Goal: Transaction & Acquisition: Purchase product/service

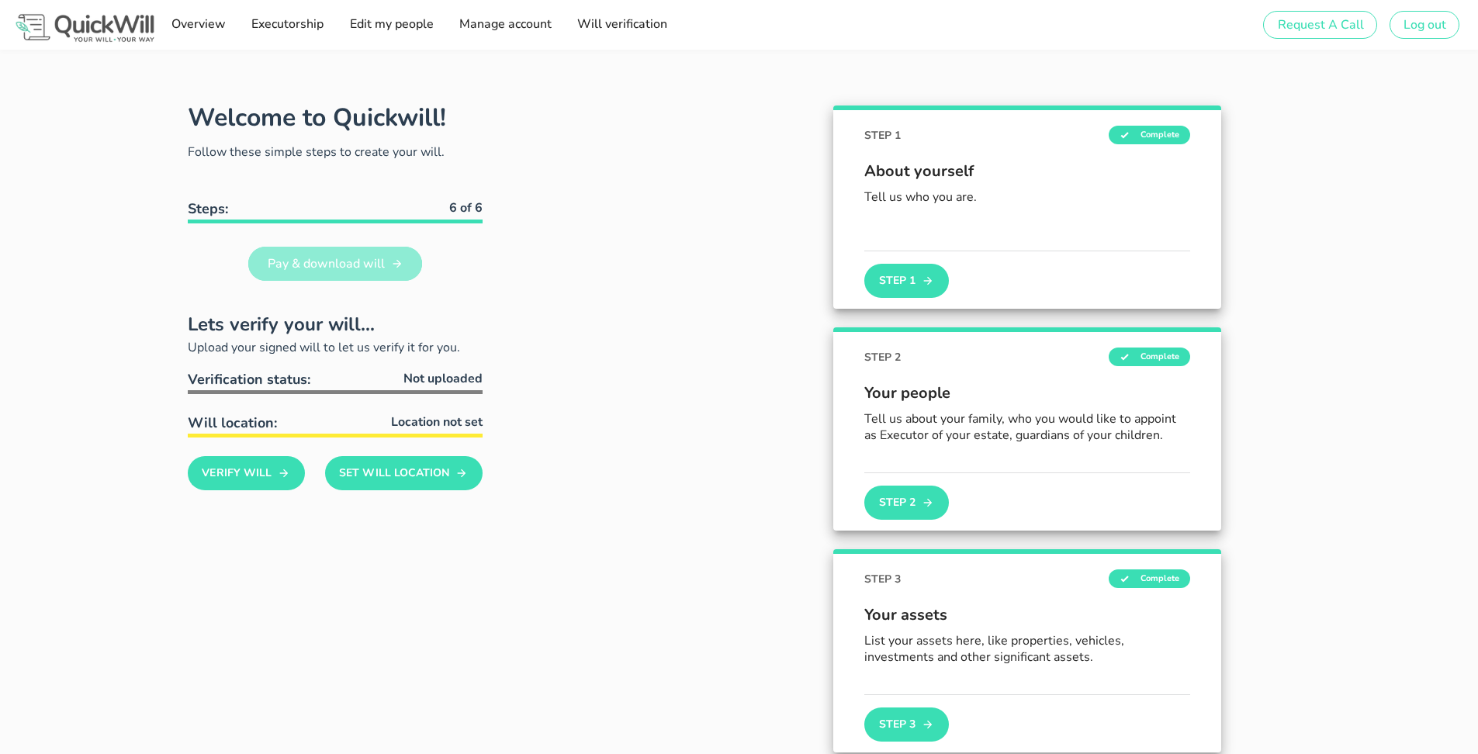
click at [396, 272] on link "Pay & download will" at bounding box center [335, 264] width 174 height 34
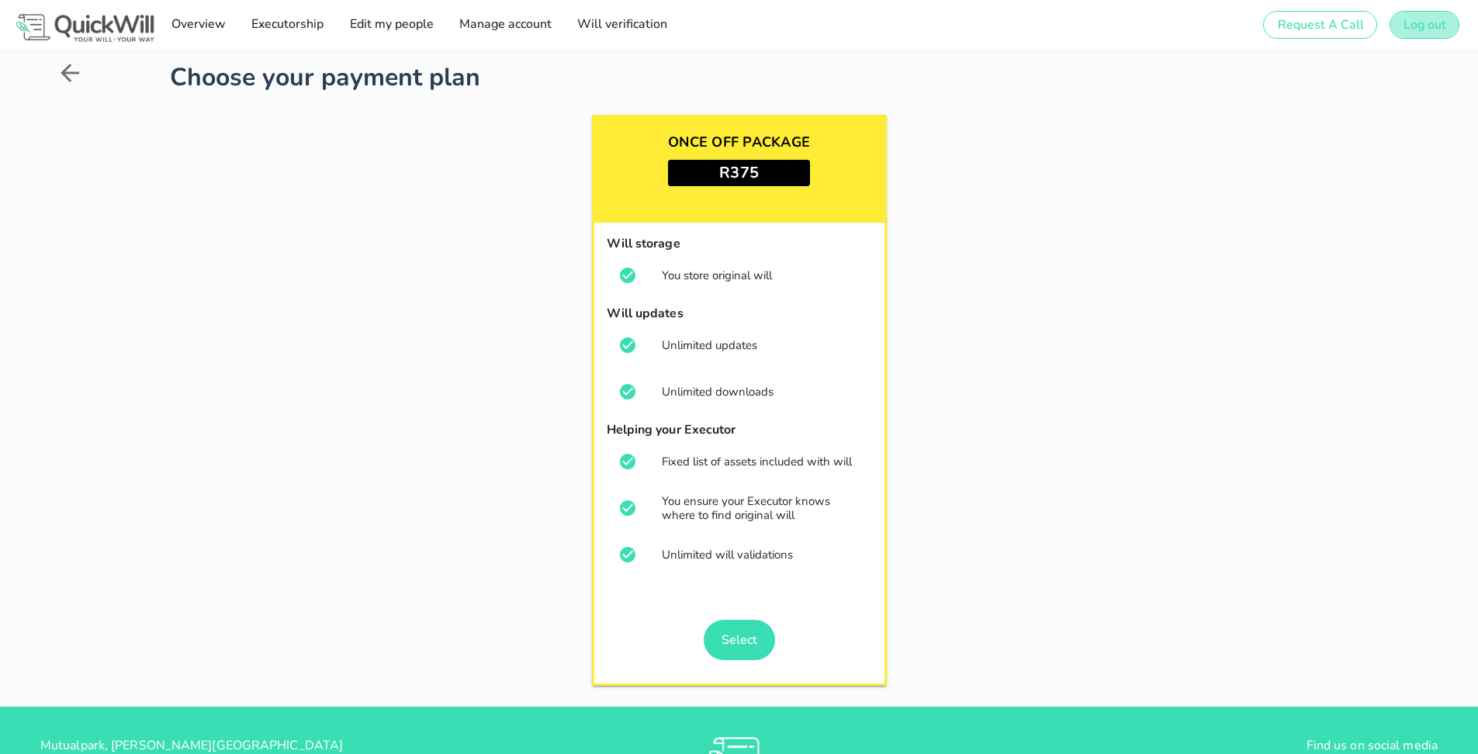
click at [1405, 25] on span "Log out" at bounding box center [1424, 24] width 43 height 17
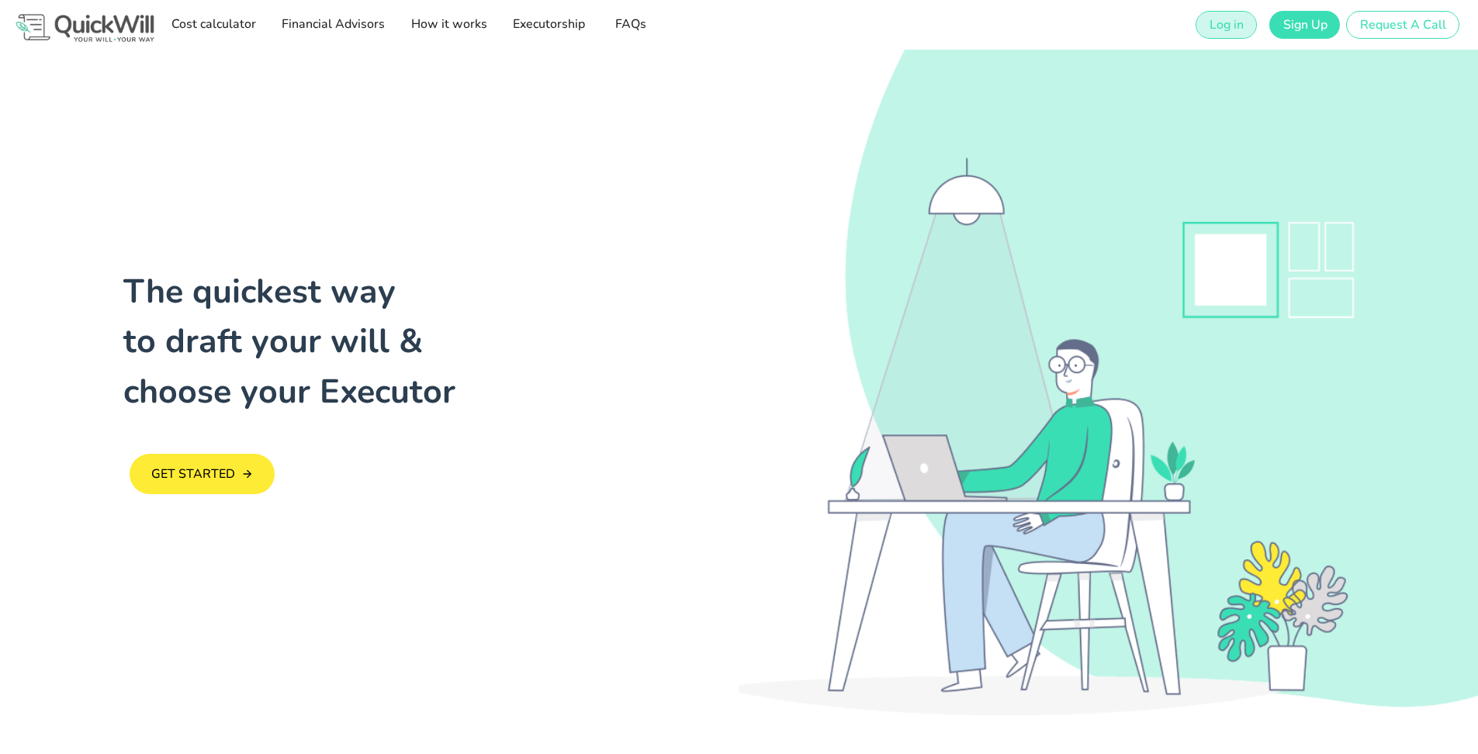
click at [1237, 22] on span "Log in" at bounding box center [1226, 24] width 35 height 17
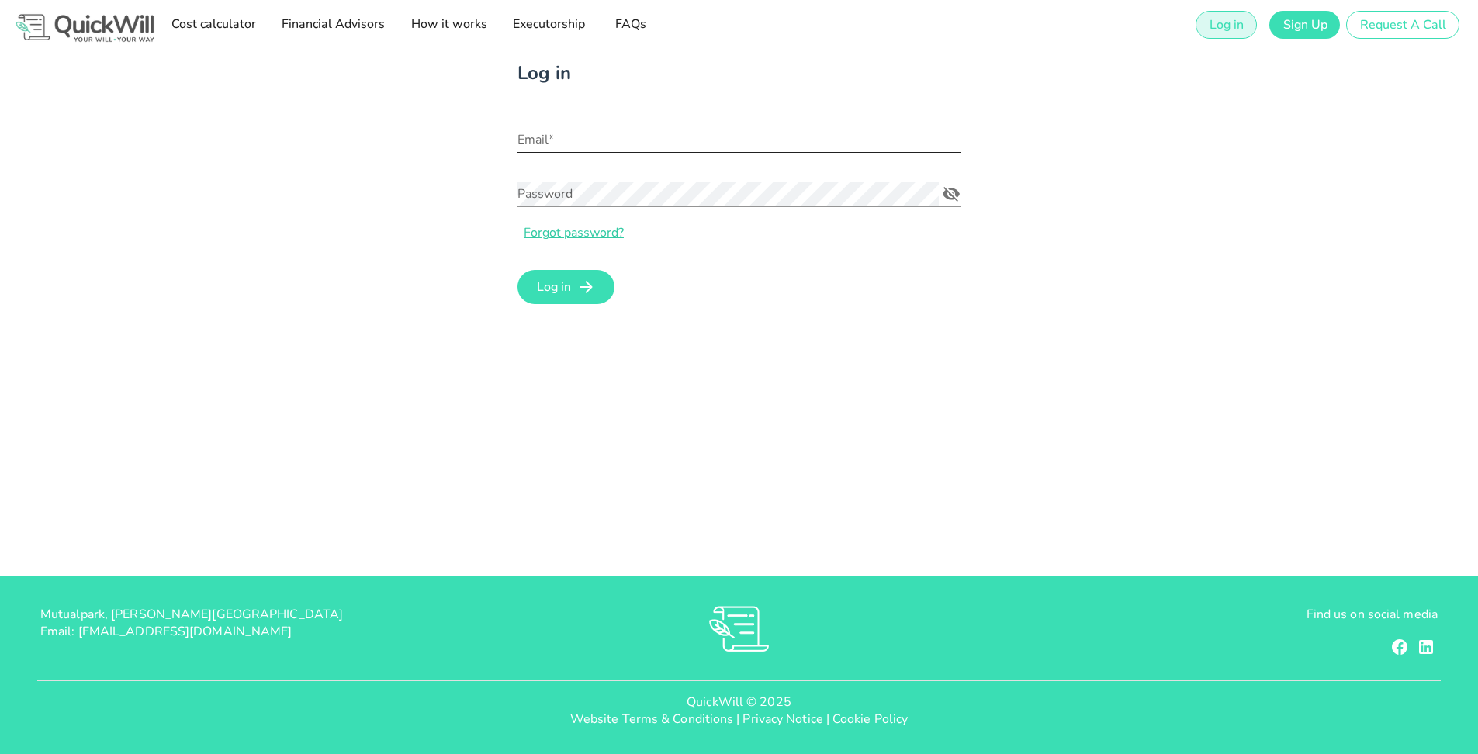
type input "[EMAIL_ADDRESS][DOMAIN_NAME]"
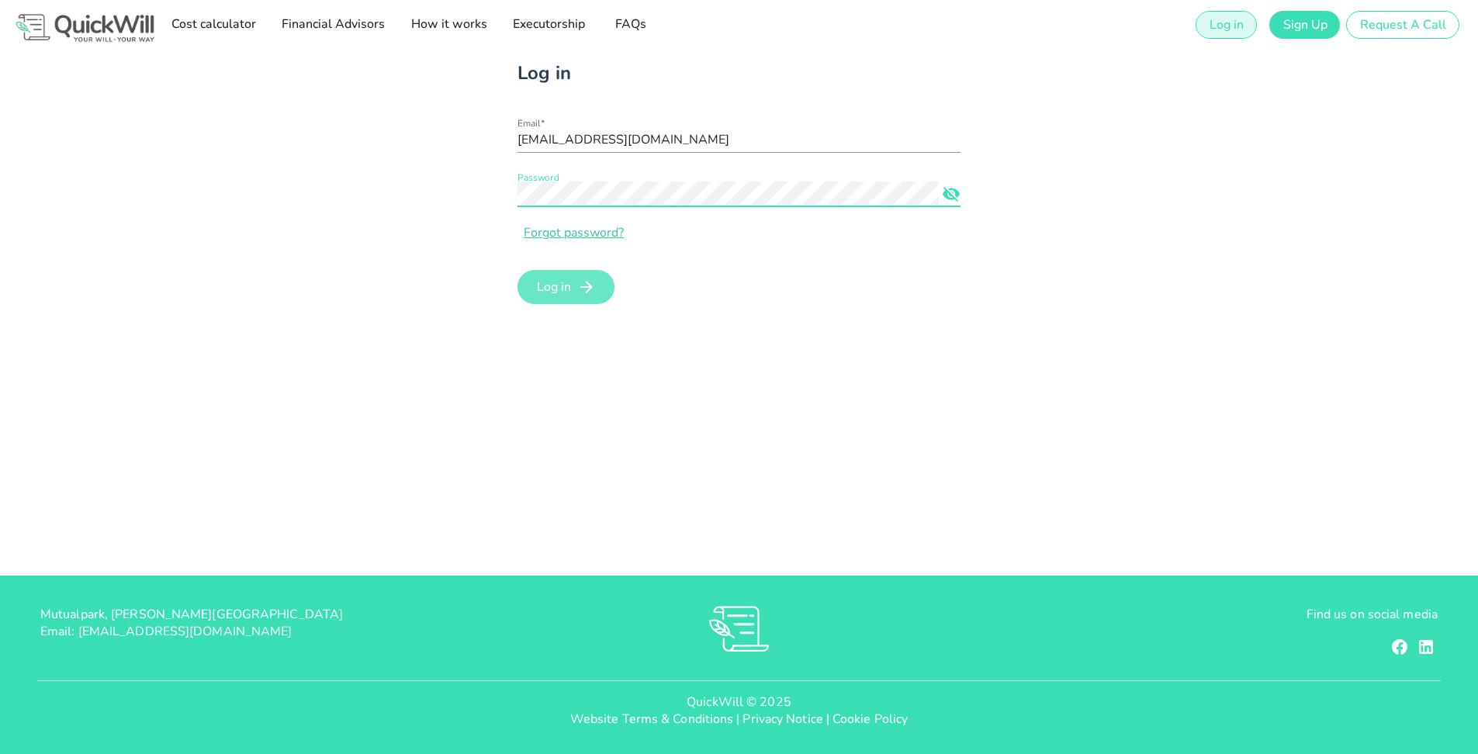
click at [559, 293] on span "Log in" at bounding box center [553, 287] width 35 height 17
